Goal: Task Accomplishment & Management: Manage account settings

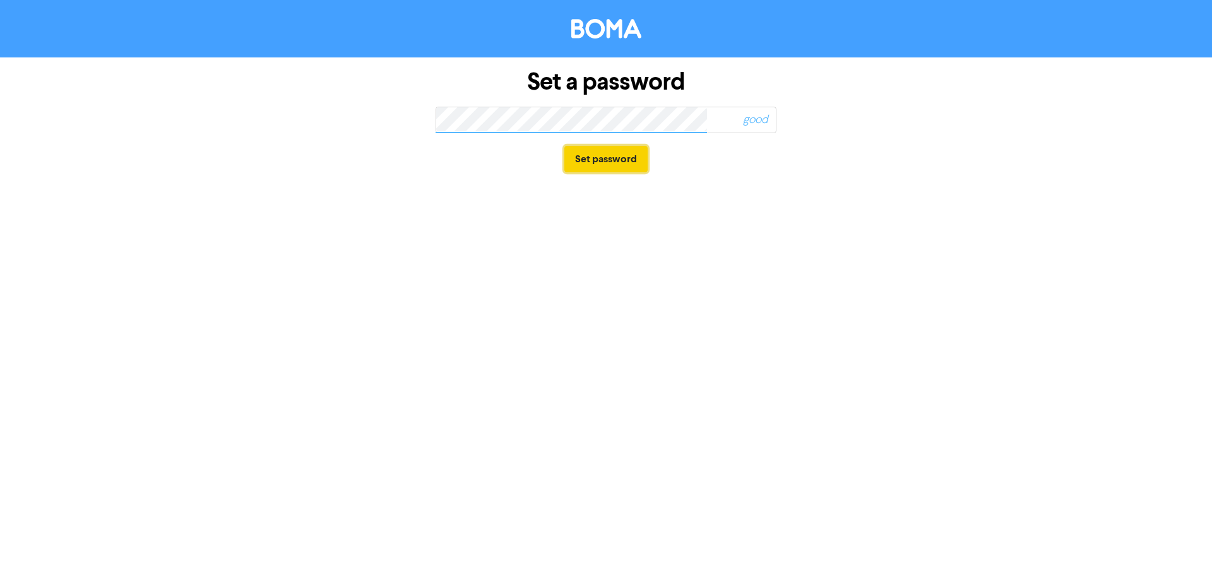
click at [618, 161] on button "Set password" at bounding box center [605, 159] width 83 height 27
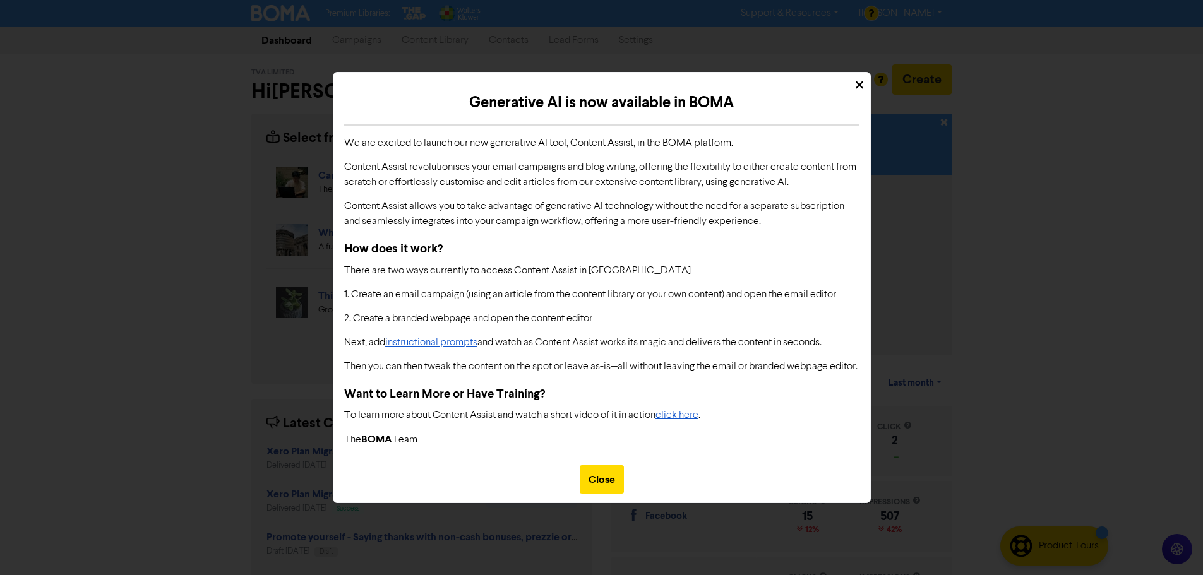
click at [855, 79] on icon at bounding box center [859, 85] width 8 height 12
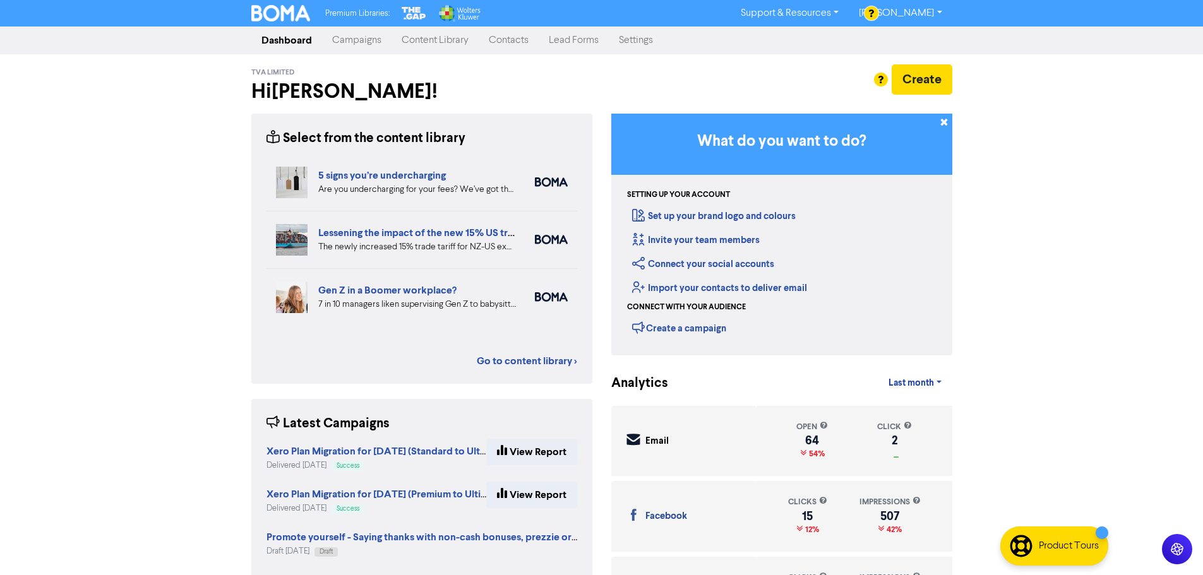
click at [940, 12] on link "[PERSON_NAME]" at bounding box center [899, 13] width 103 height 20
click at [924, 33] on button "Log Out" at bounding box center [899, 37] width 100 height 15
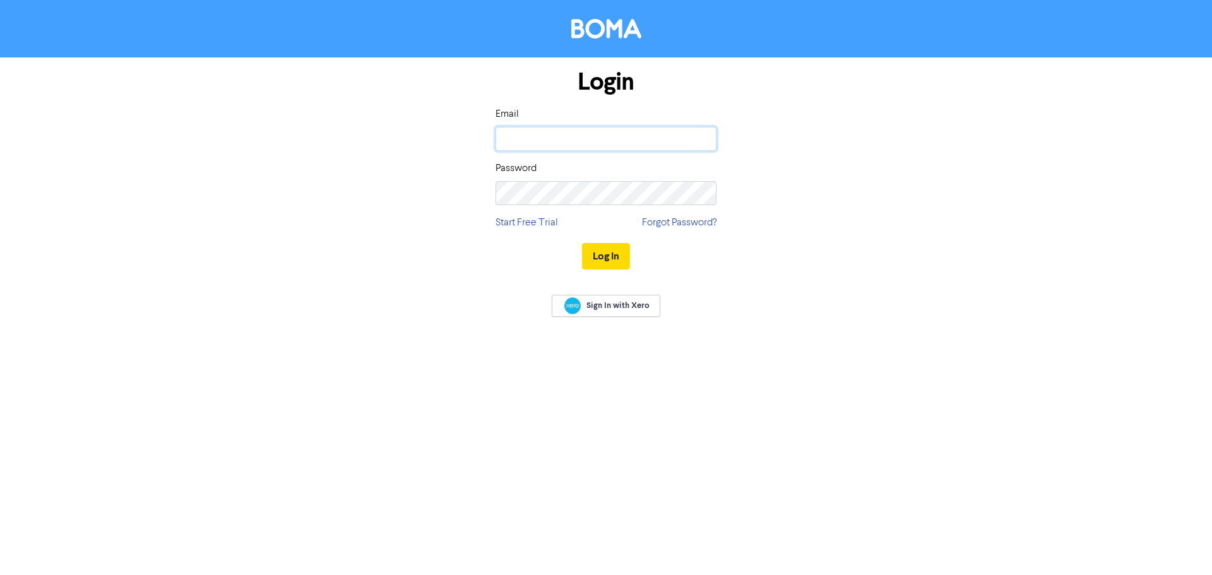
click at [598, 138] on input "email" at bounding box center [606, 139] width 221 height 24
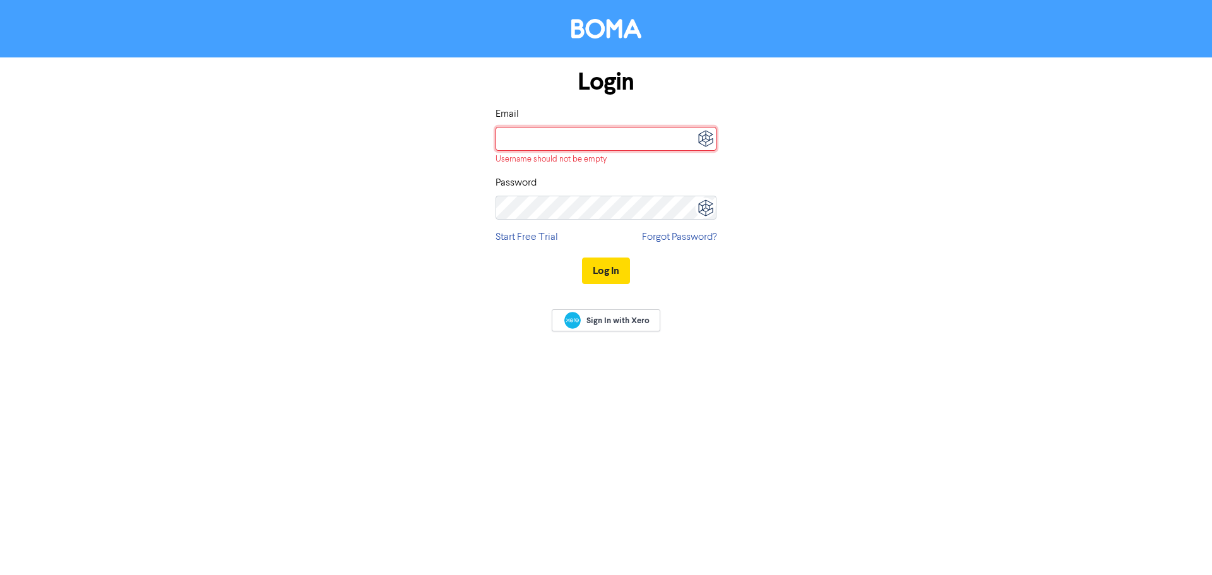
click at [607, 136] on input "email" at bounding box center [606, 139] width 221 height 24
type input "[PERSON_NAME][EMAIL_ADDRESS][DOMAIN_NAME]"
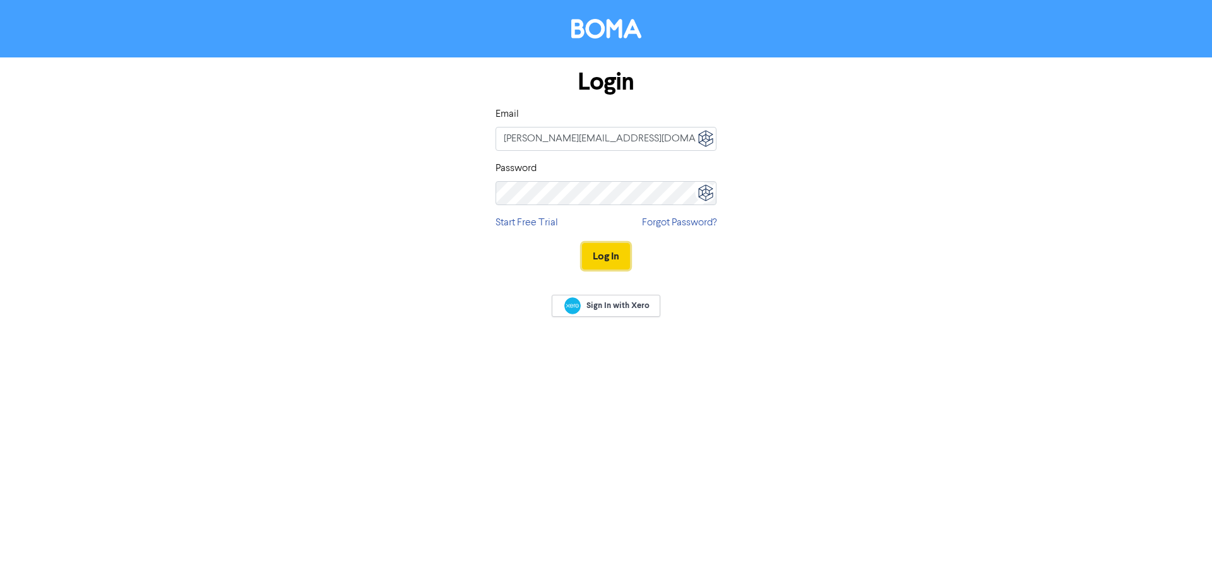
click at [610, 258] on button "Log In" at bounding box center [606, 256] width 48 height 27
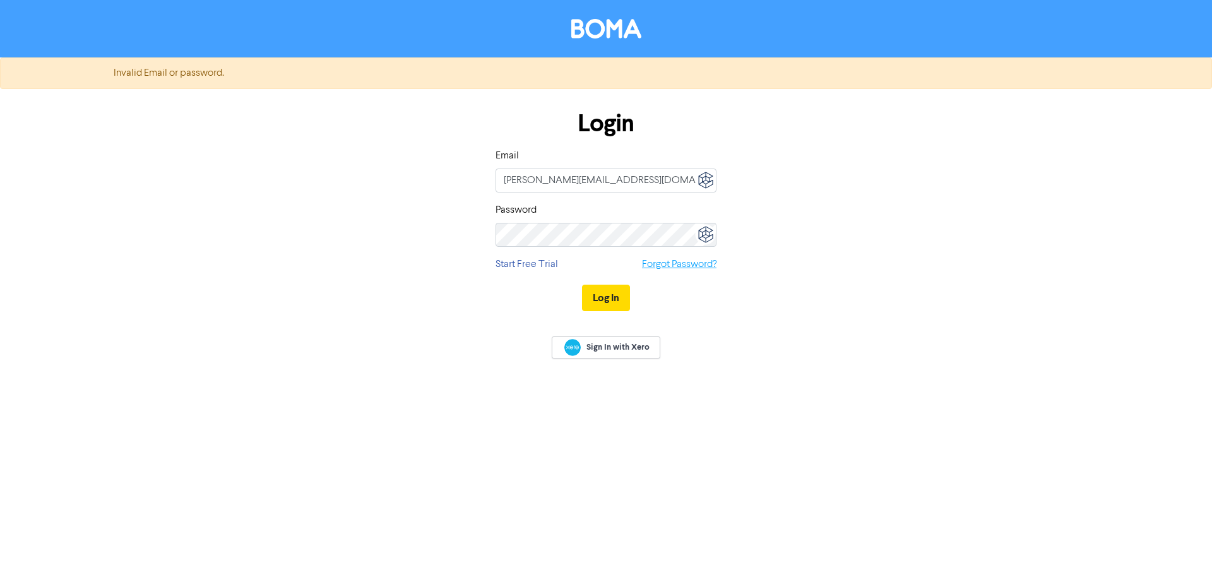
click at [666, 264] on link "Forgot Password?" at bounding box center [679, 264] width 74 height 15
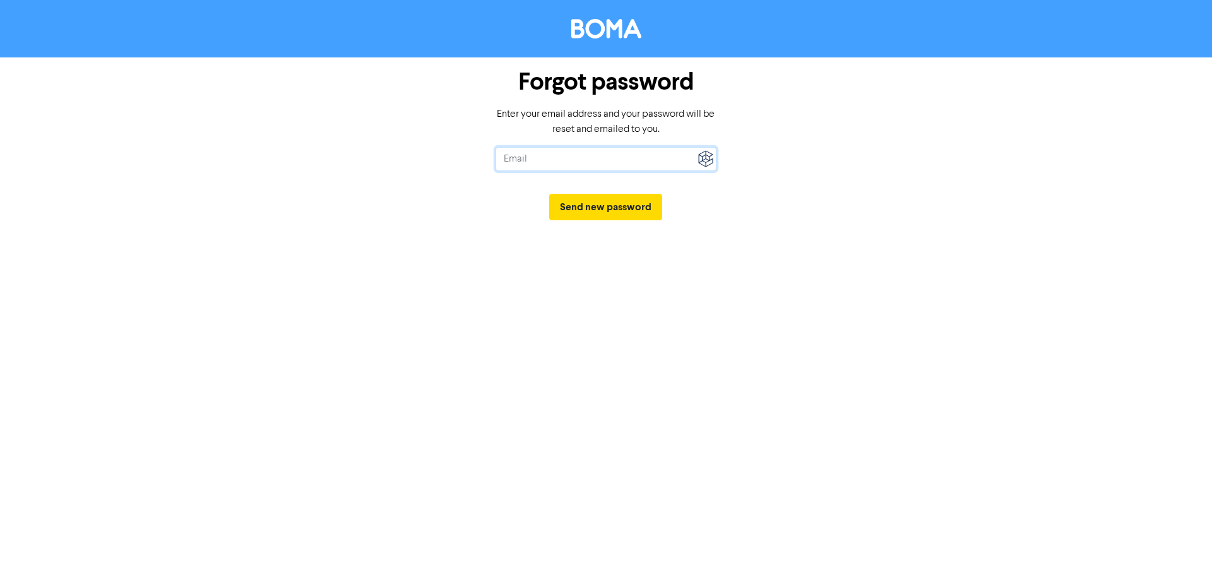
click at [558, 163] on input "text" at bounding box center [606, 159] width 221 height 24
type input "[PERSON_NAME][EMAIL_ADDRESS][DOMAIN_NAME]"
click at [608, 208] on button "Send new password" at bounding box center [605, 207] width 113 height 27
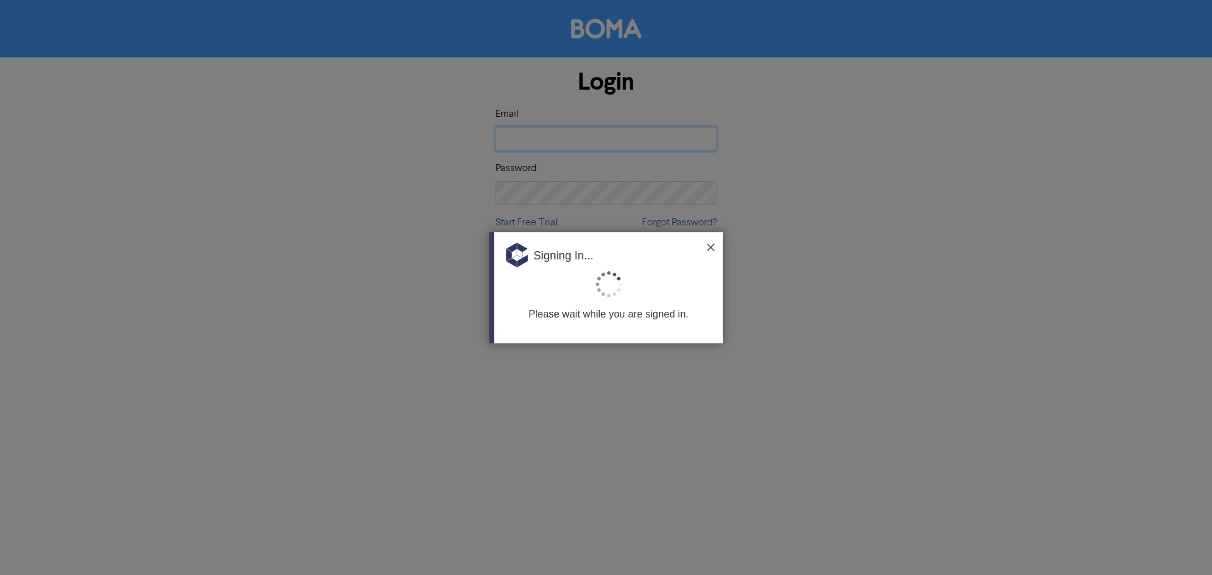
type input "[PERSON_NAME][EMAIL_ADDRESS][DOMAIN_NAME]"
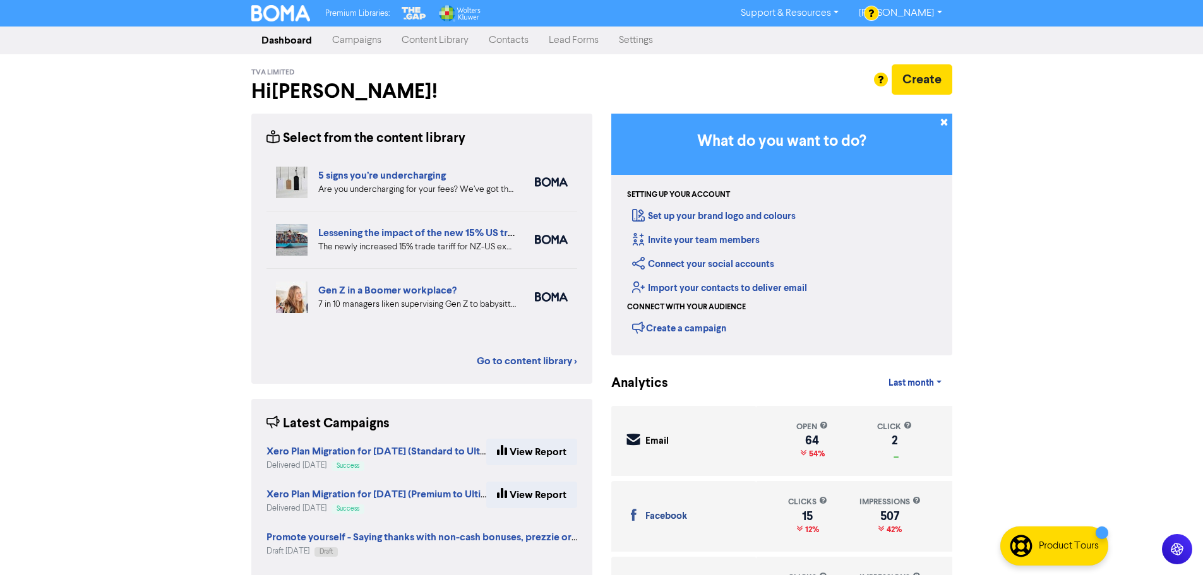
click at [932, 14] on link "[PERSON_NAME]" at bounding box center [899, 13] width 103 height 20
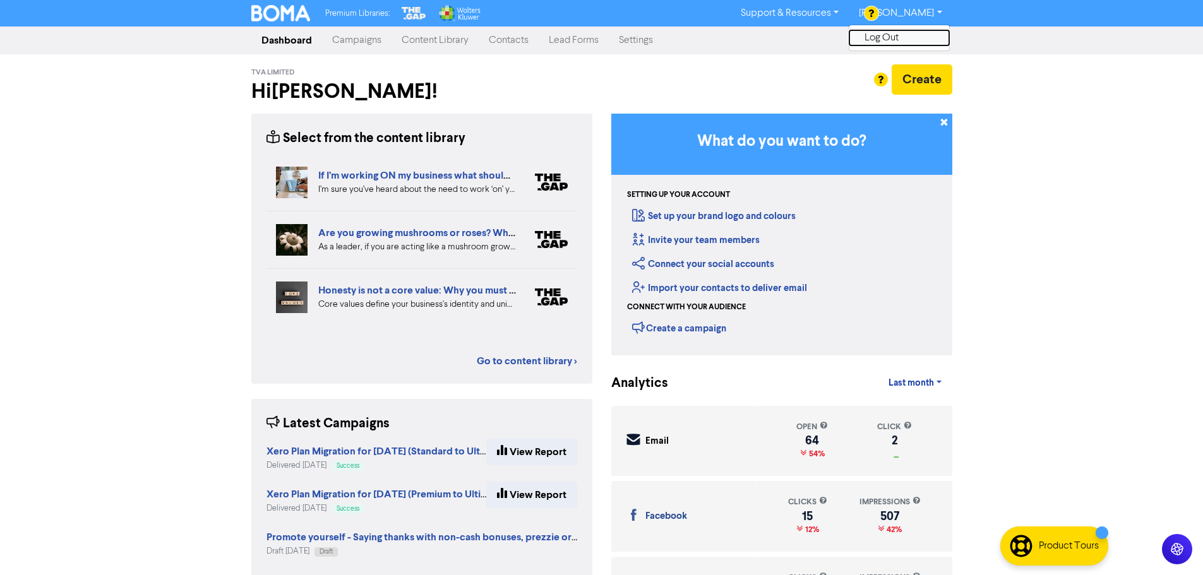
click at [915, 35] on button "Log Out" at bounding box center [899, 37] width 100 height 15
